Goal: Information Seeking & Learning: Learn about a topic

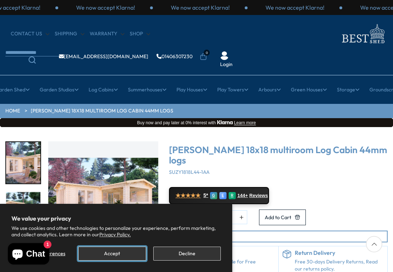
click at [119, 252] on button "Accept" at bounding box center [112, 254] width 68 height 14
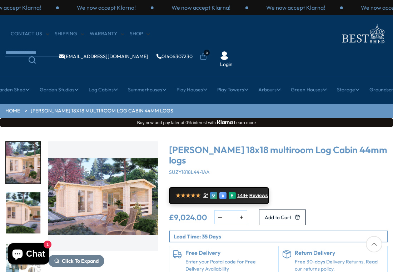
click at [96, 195] on img "1 / 7" at bounding box center [103, 197] width 110 height 110
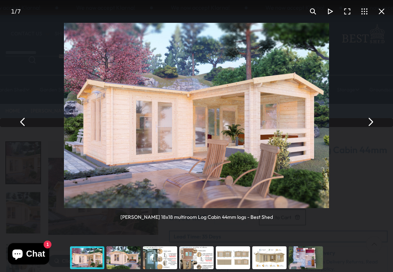
click at [372, 121] on button "You can close this modal content with the ESC key" at bounding box center [370, 121] width 17 height 17
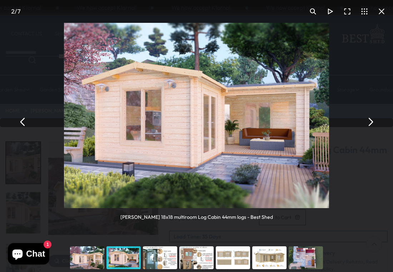
click at [371, 121] on button "You can close this modal content with the ESC key" at bounding box center [370, 121] width 17 height 17
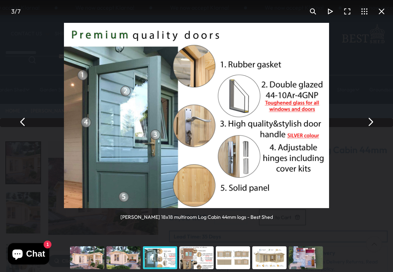
click at [370, 121] on button "You can close this modal content with the ESC key" at bounding box center [370, 121] width 17 height 17
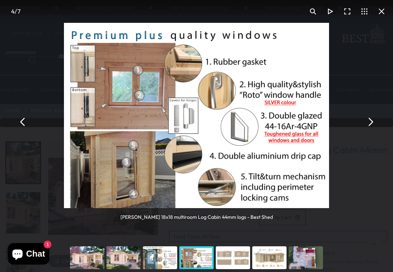
click at [369, 121] on button "You can close this modal content with the ESC key" at bounding box center [370, 121] width 17 height 17
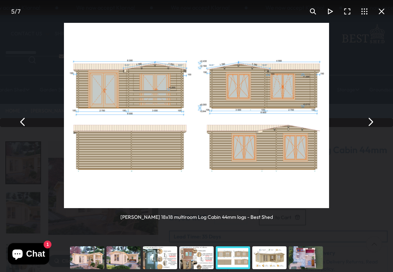
click at [369, 121] on button "You can close this modal content with the ESC key" at bounding box center [370, 121] width 17 height 17
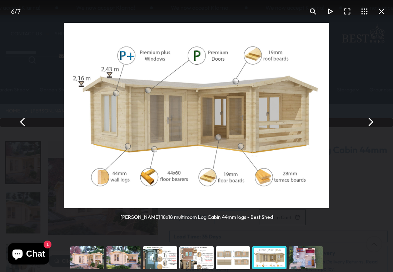
click at [369, 121] on button "You can close this modal content with the ESC key" at bounding box center [370, 121] width 17 height 17
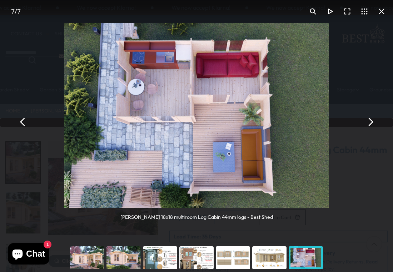
click at [368, 121] on button "You can close this modal content with the ESC key" at bounding box center [370, 121] width 17 height 17
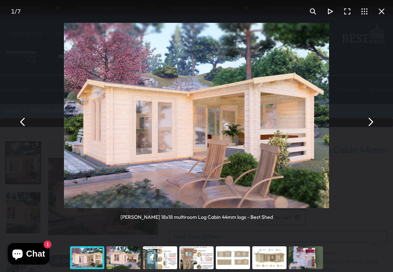
click at [368, 121] on button "You can close this modal content with the ESC key" at bounding box center [370, 121] width 17 height 17
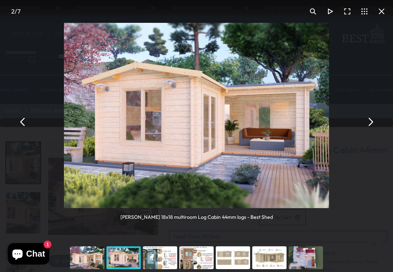
click at [368, 121] on button "You can close this modal content with the ESC key" at bounding box center [370, 121] width 17 height 17
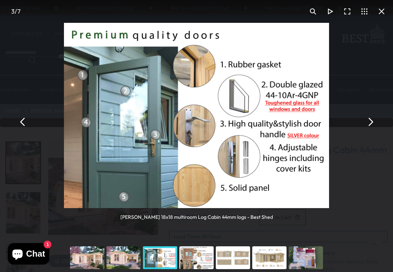
click at [368, 121] on button "You can close this modal content with the ESC key" at bounding box center [370, 121] width 17 height 17
